Goal: Use online tool/utility: Utilize a website feature to perform a specific function

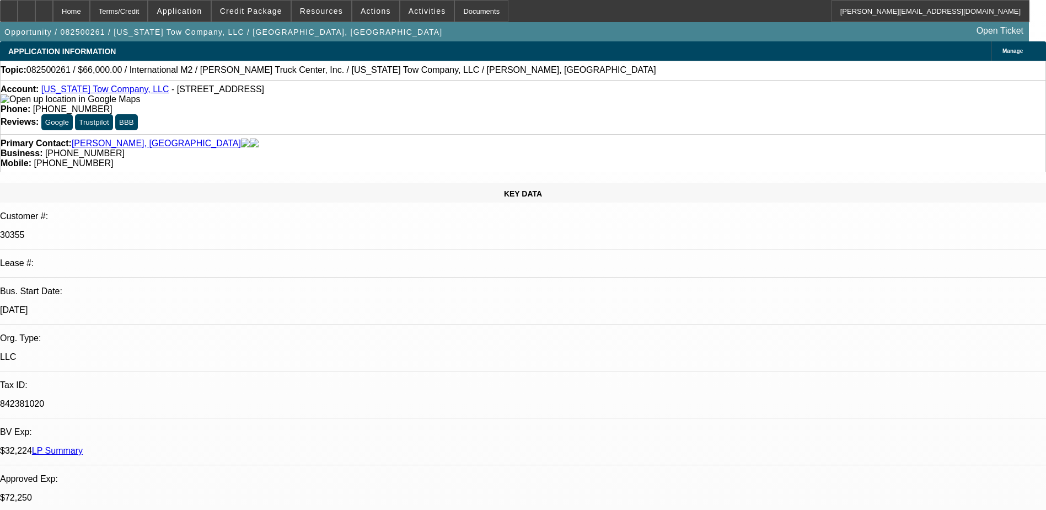
select select "0"
select select "2"
select select "0"
select select "6"
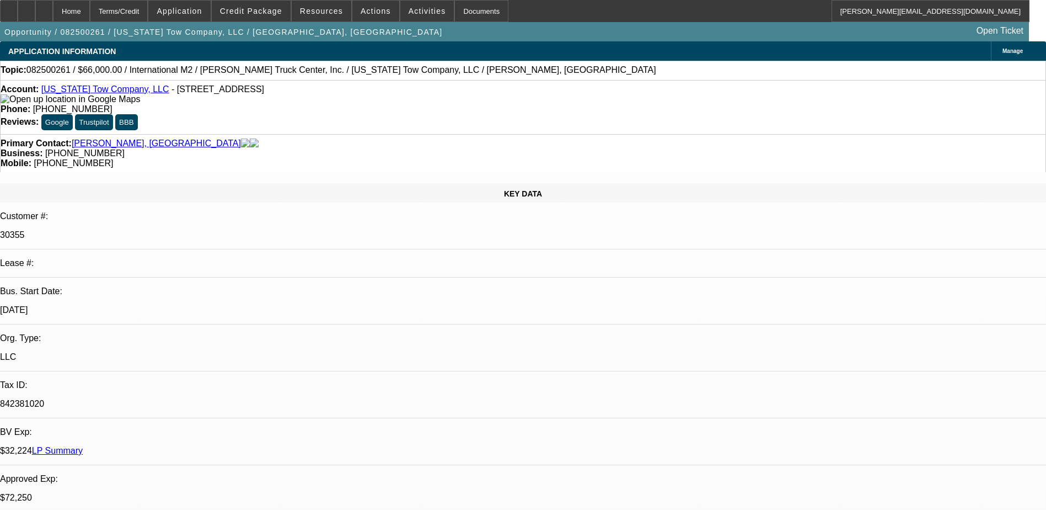
select select "0"
select select "2"
select select "0"
select select "6"
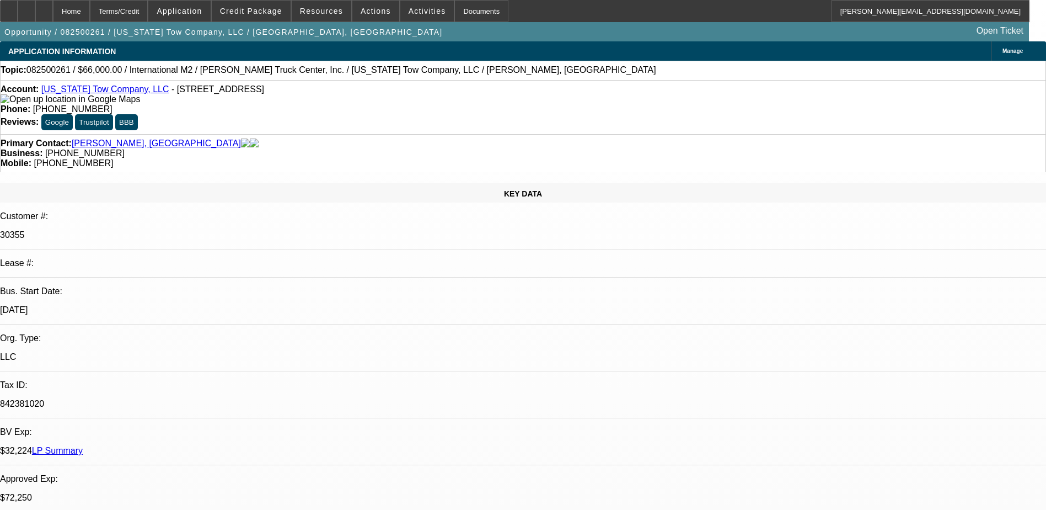
select select "0.15"
select select "2"
select select "0"
select select "6"
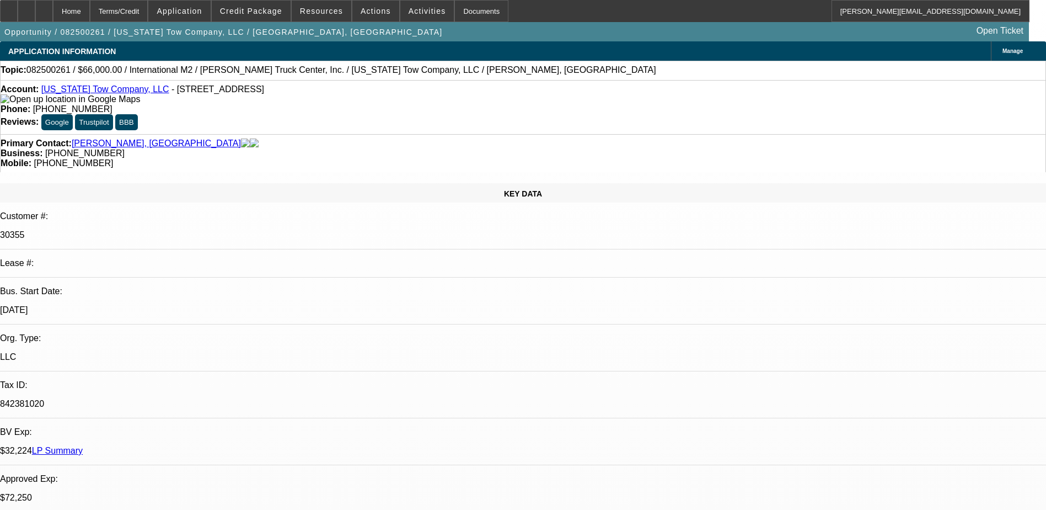
select select "0.15"
select select "2"
select select "0"
select select "6"
